Goal: Check status: Check status

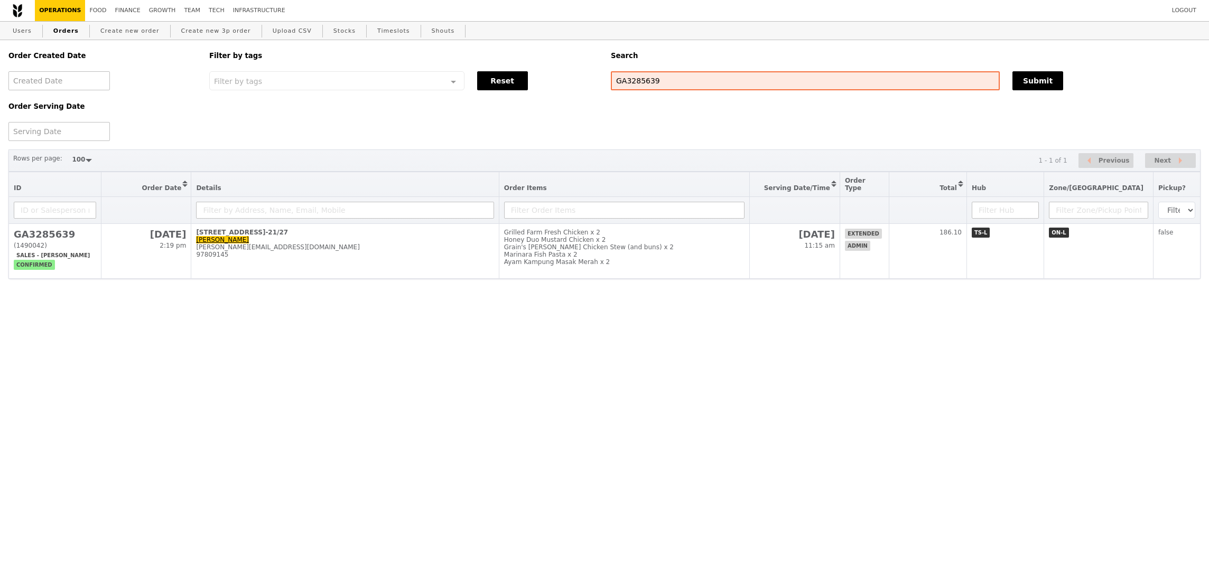
select select "100"
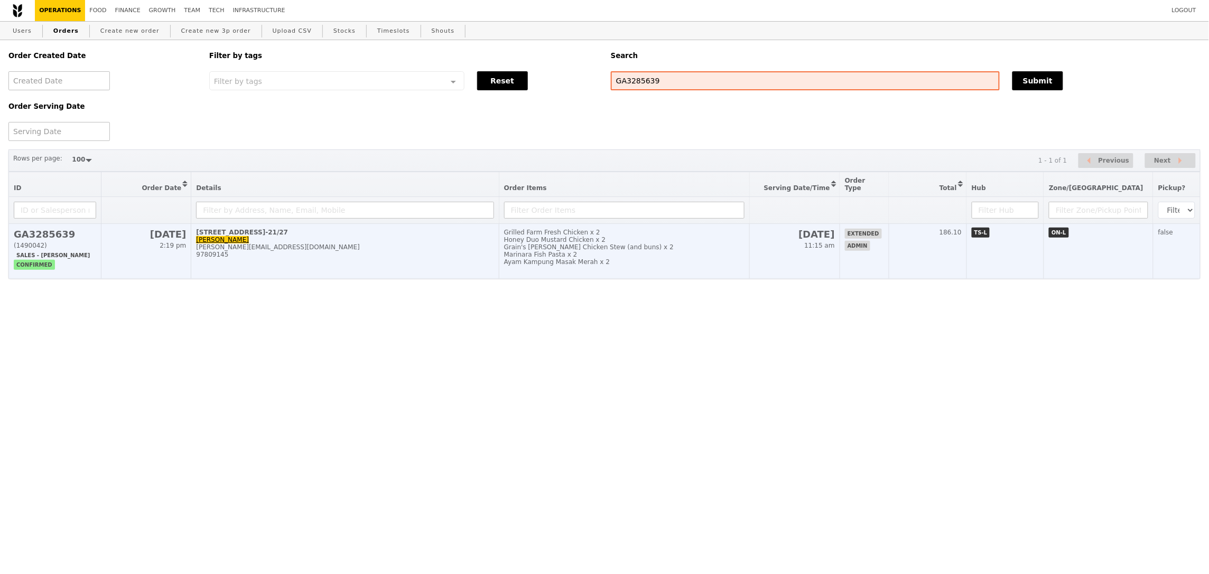
click at [691, 271] on td "Grilled Farm Fresh Chicken x 2 Honey Duo Mustard Chicken x 2 Grain's [PERSON_NA…" at bounding box center [624, 251] width 250 height 55
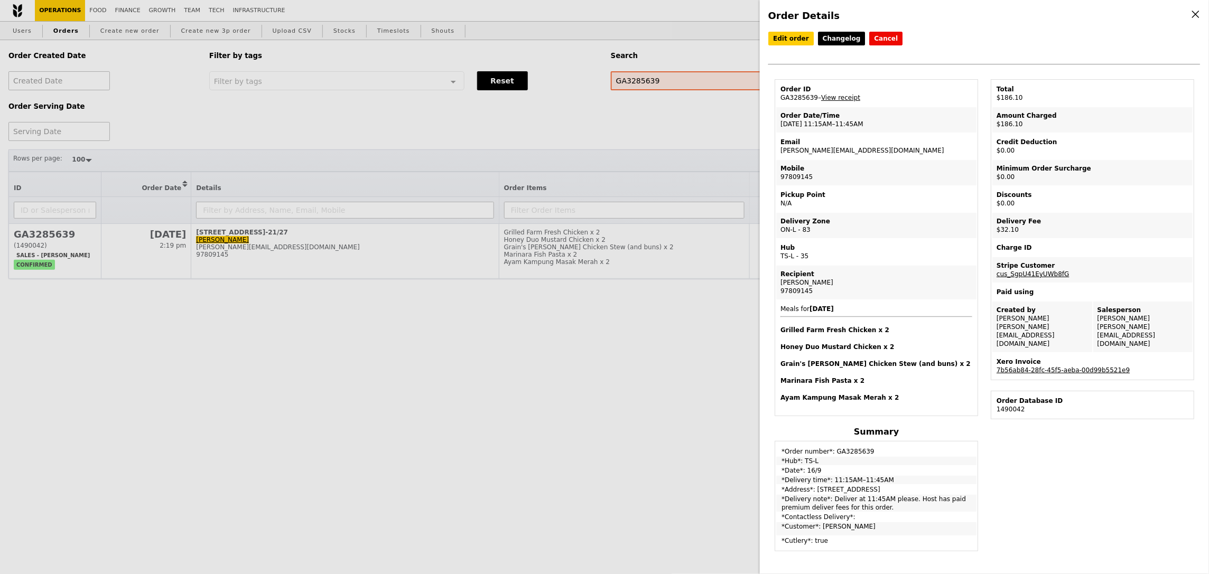
click at [802, 98] on td "Order ID GA3285639 – View receipt" at bounding box center [876, 93] width 200 height 25
copy td "GA3285639"
